Goal: Find specific page/section: Find specific page/section

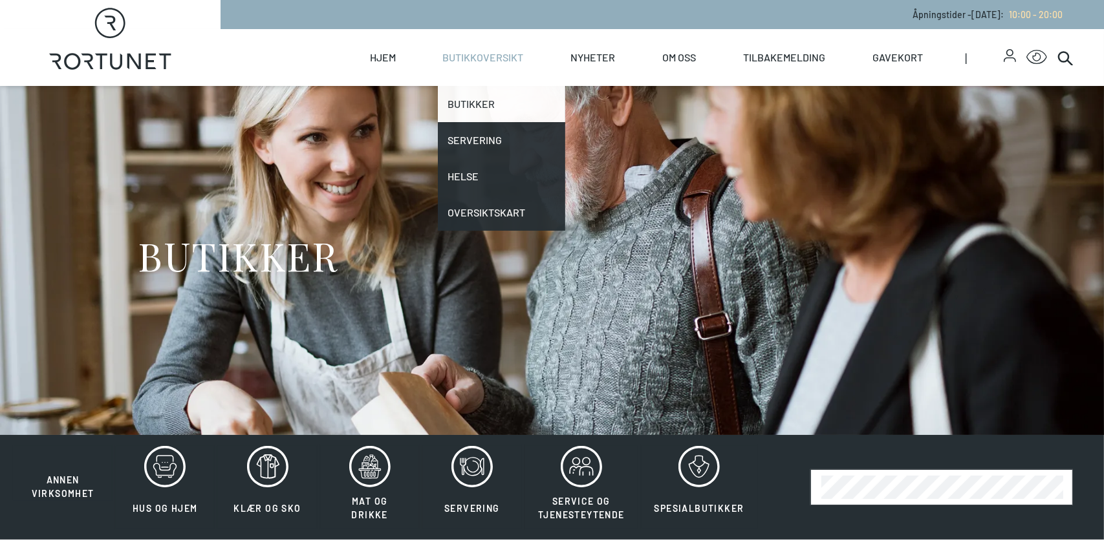
click at [482, 98] on link "Butikker" at bounding box center [502, 104] width 128 height 36
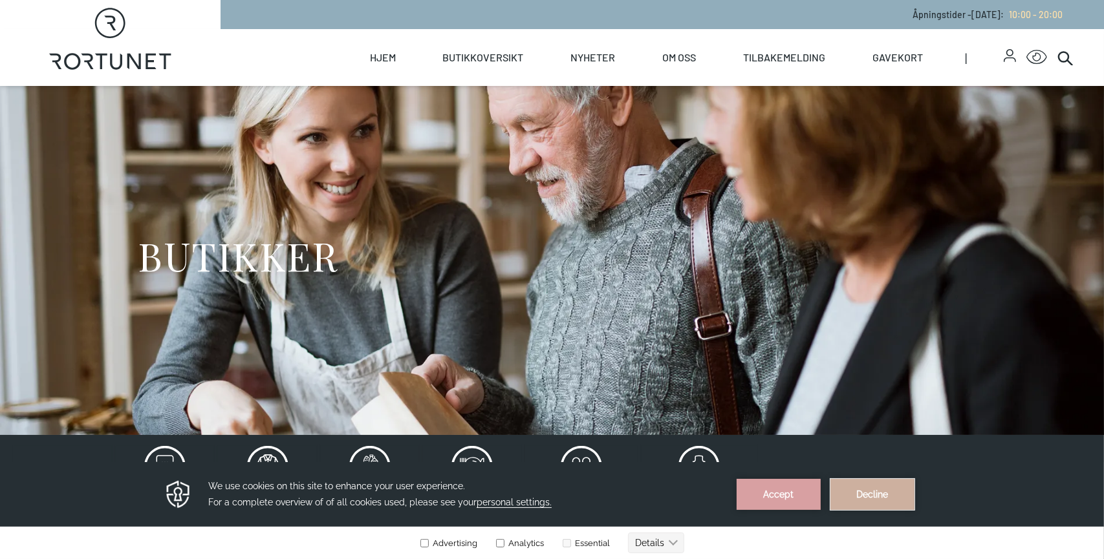
drag, startPoint x: 847, startPoint y: 492, endPoint x: 855, endPoint y: 492, distance: 7.8
click at [855, 492] on button "Decline" at bounding box center [872, 493] width 84 height 31
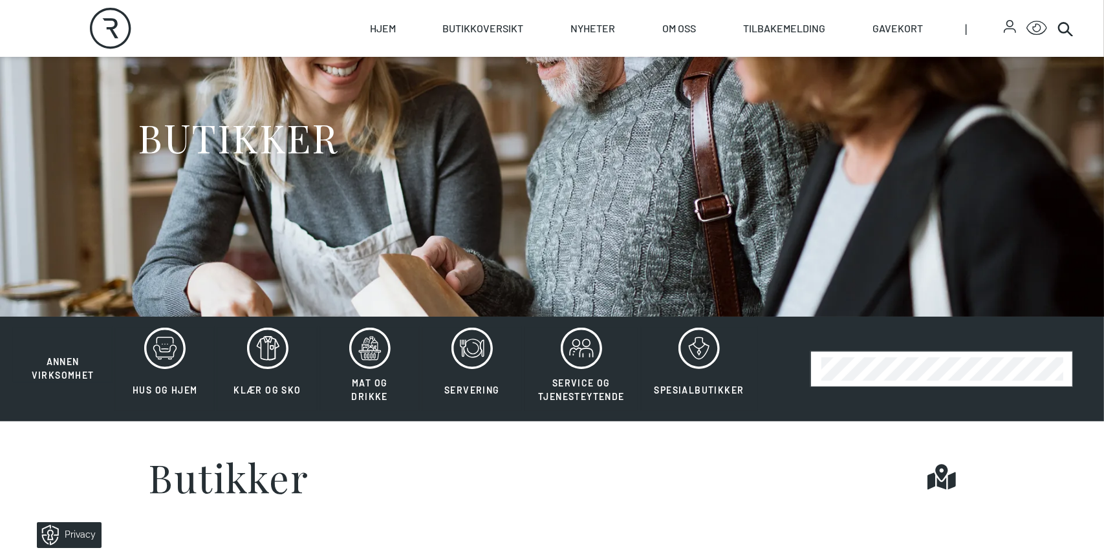
scroll to position [129, 0]
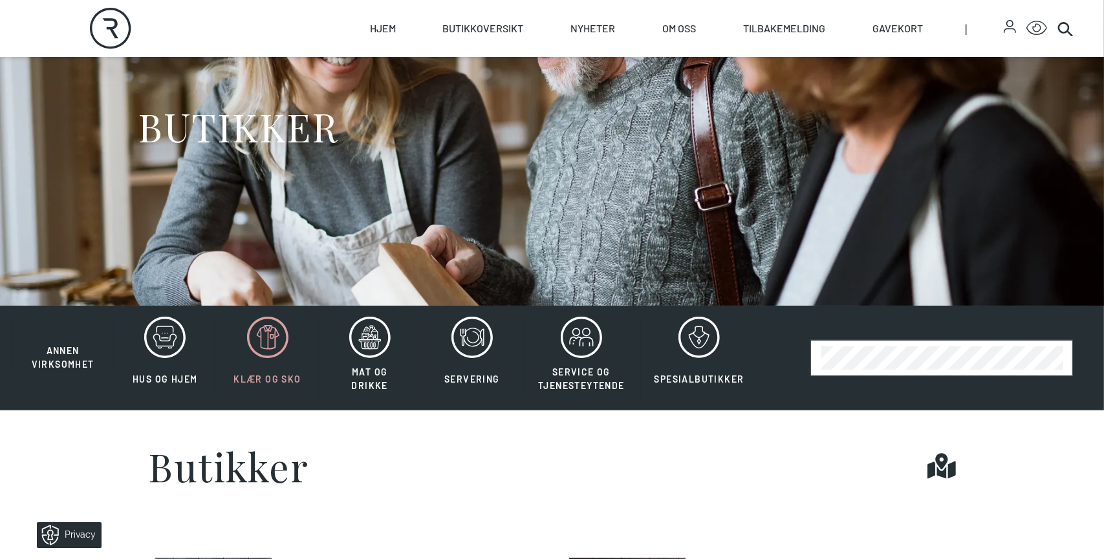
click at [272, 350] on icon at bounding box center [267, 337] width 41 height 41
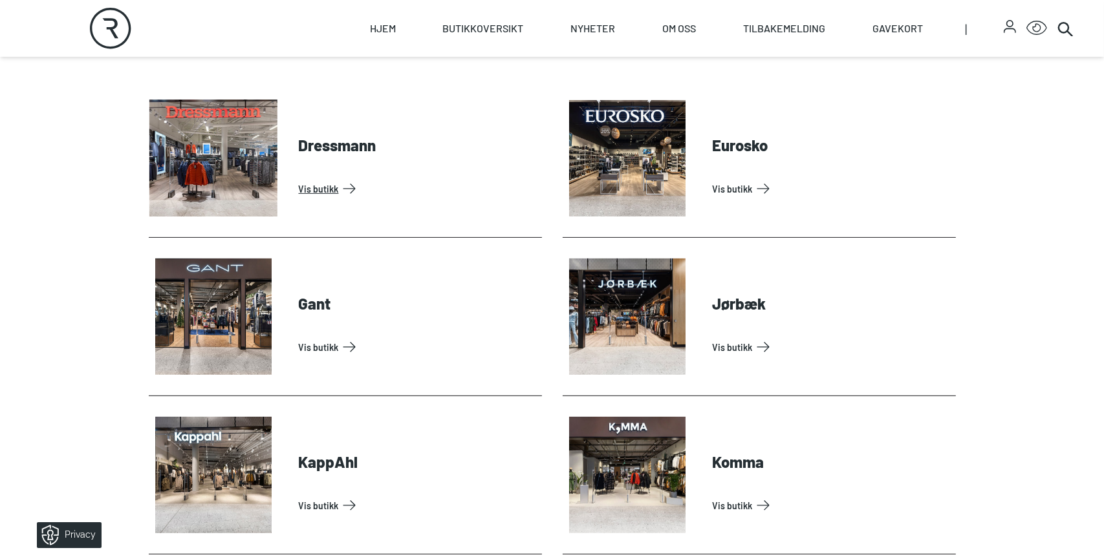
scroll to position [323, 0]
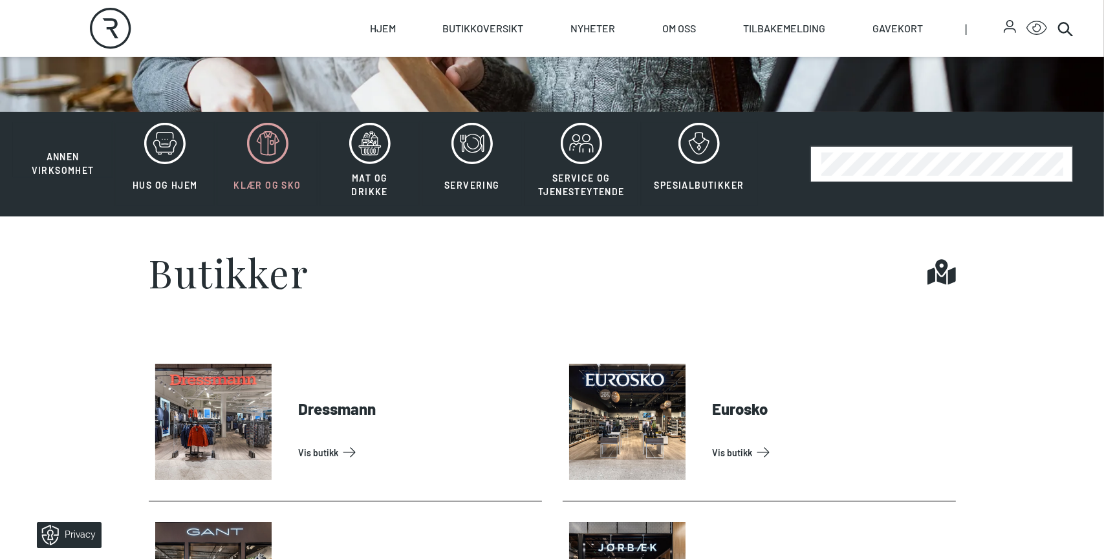
click at [263, 151] on icon at bounding box center [267, 143] width 41 height 41
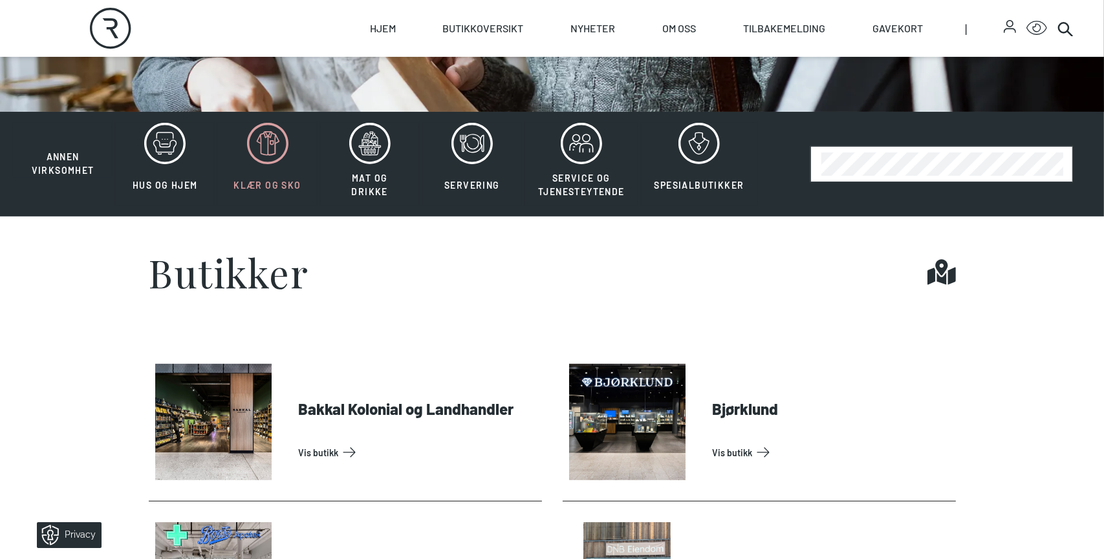
click at [259, 153] on icon at bounding box center [267, 143] width 41 height 41
